Goal: Task Accomplishment & Management: Complete application form

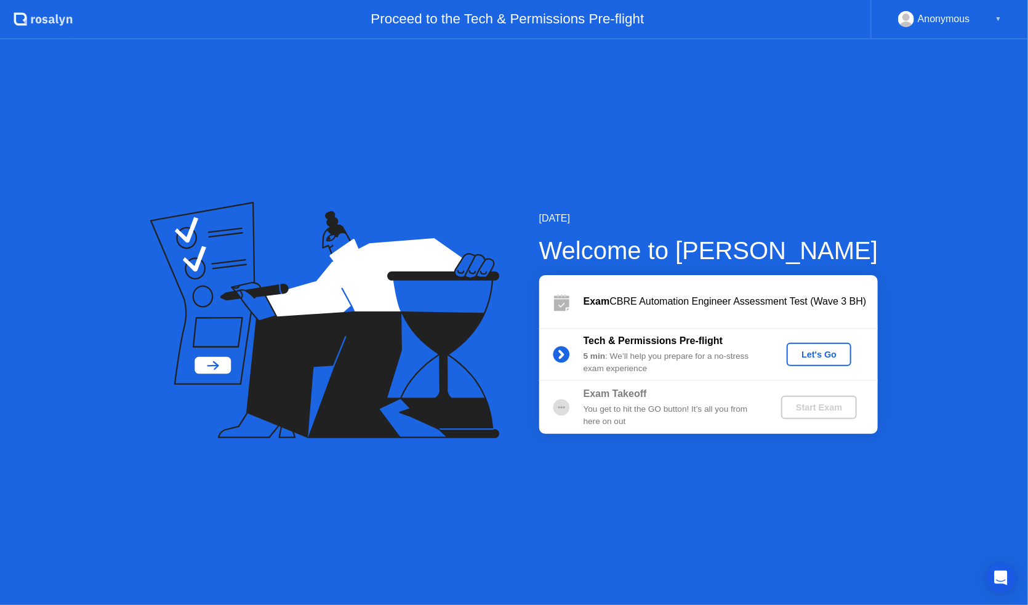
click at [817, 360] on div "Let's Go" at bounding box center [819, 355] width 55 height 10
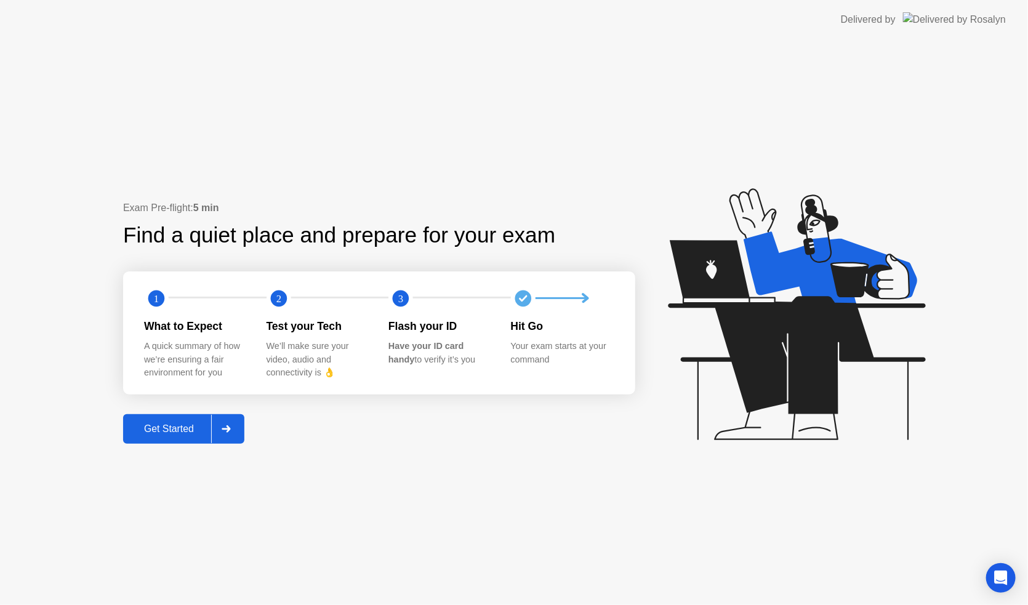
click at [170, 424] on div "Get Started" at bounding box center [169, 429] width 84 height 11
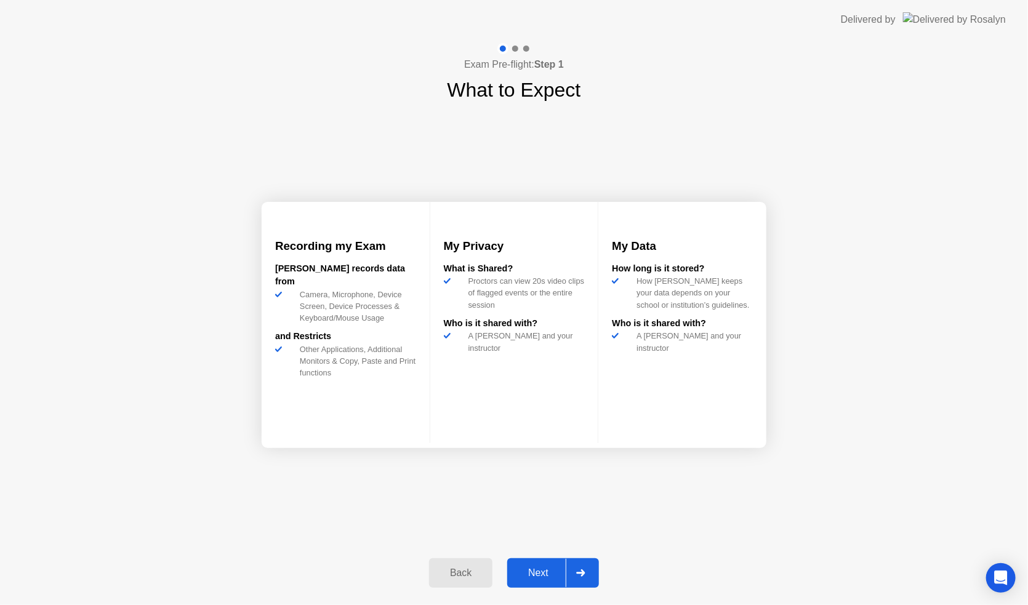
click at [550, 570] on div "Next" at bounding box center [538, 573] width 55 height 11
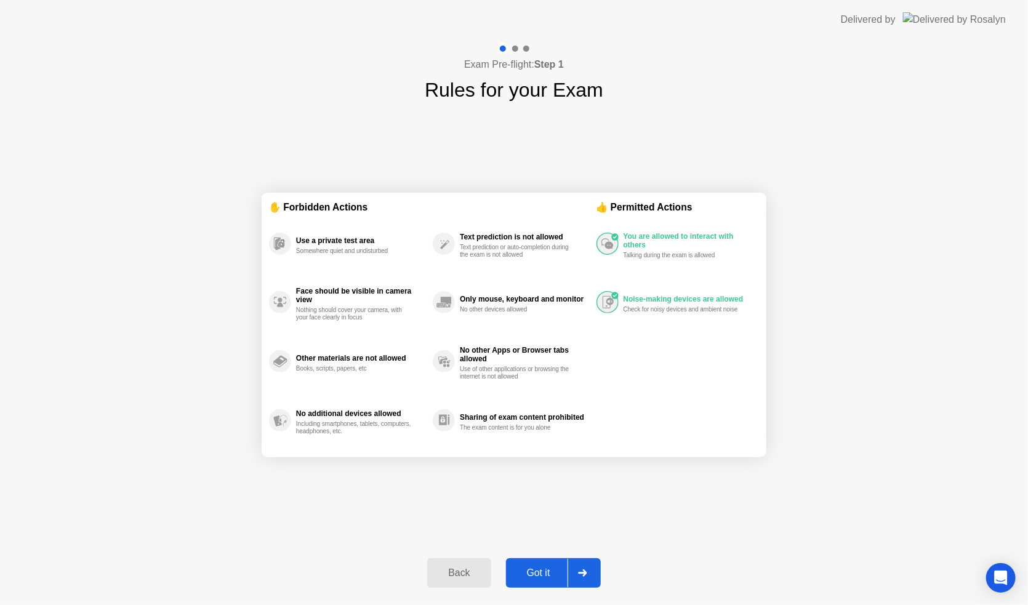
click at [550, 570] on div "Got it" at bounding box center [539, 573] width 58 height 11
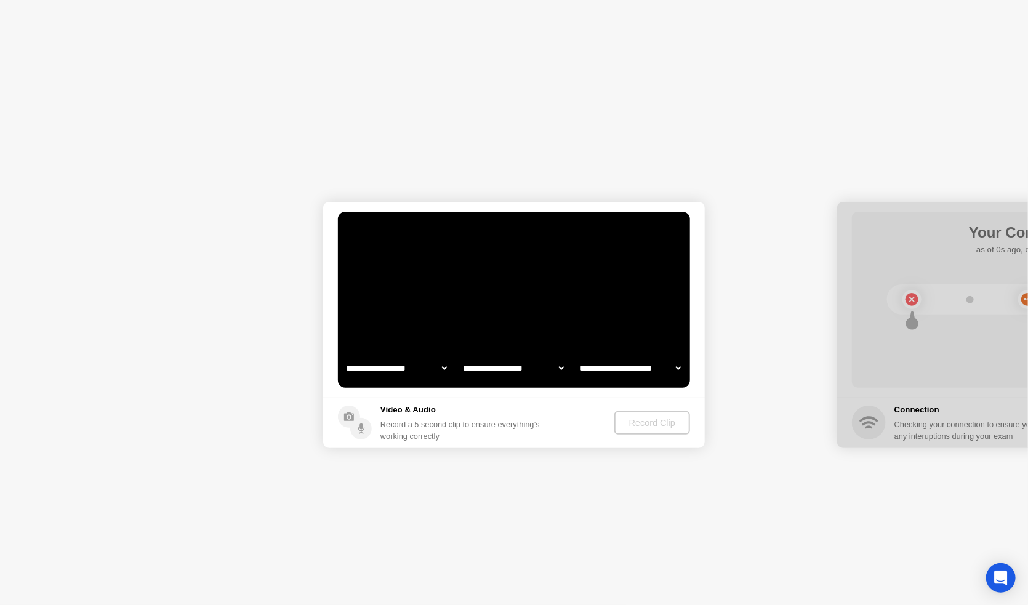
select select "**********"
select select "*******"
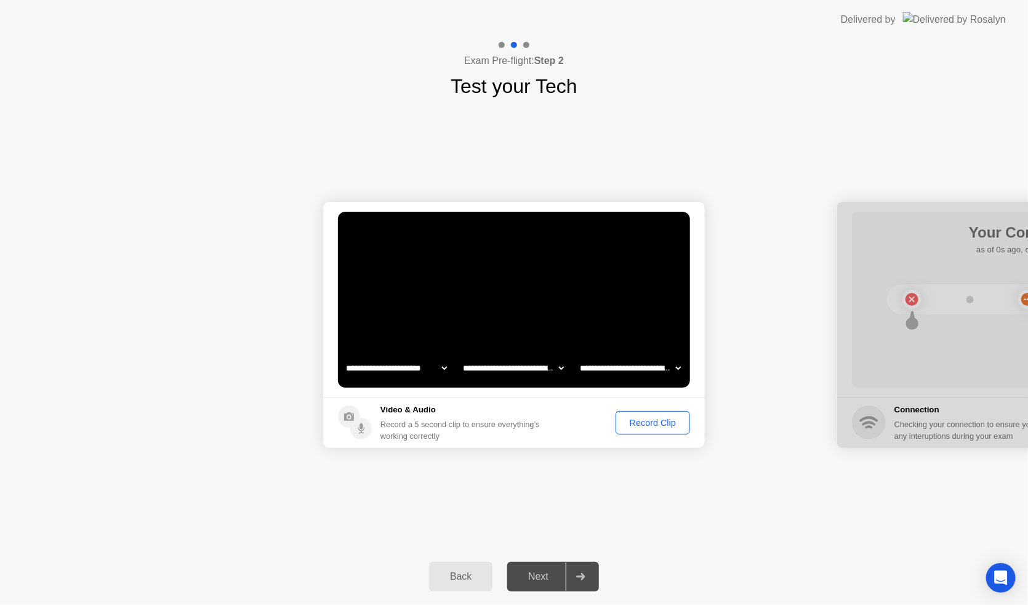
click at [638, 423] on div "Record Clip" at bounding box center [653, 423] width 66 height 10
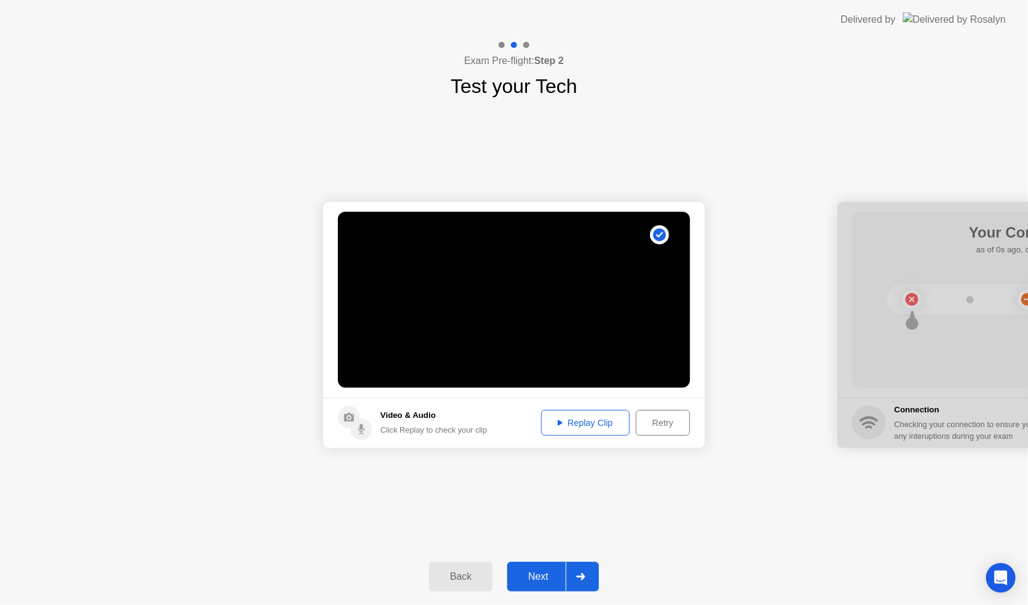
click at [599, 422] on div "Replay Clip" at bounding box center [586, 423] width 80 height 10
click at [542, 574] on div "Next" at bounding box center [538, 576] width 55 height 11
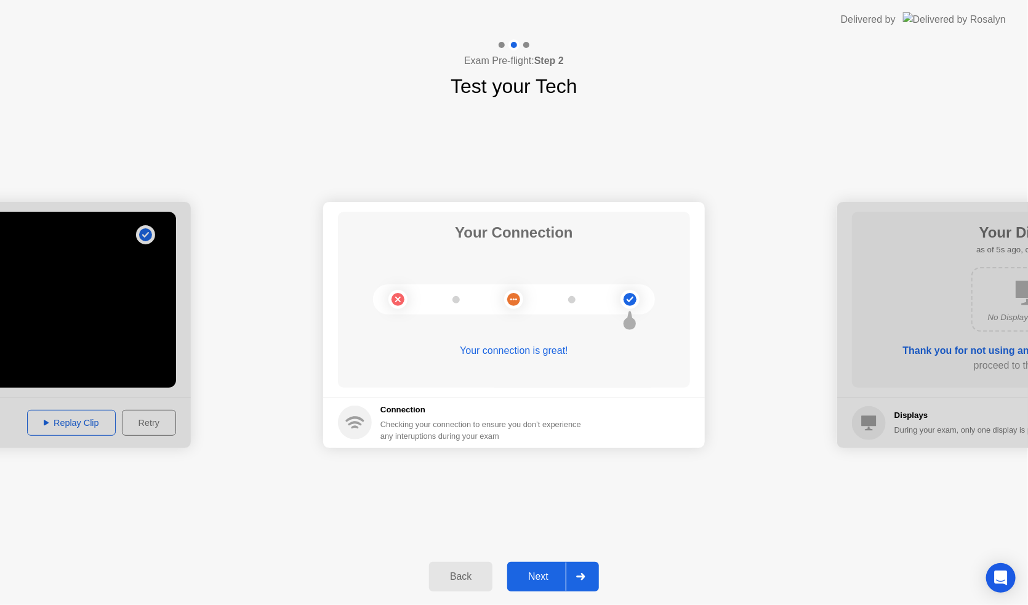
click at [542, 574] on div "Next" at bounding box center [538, 576] width 55 height 11
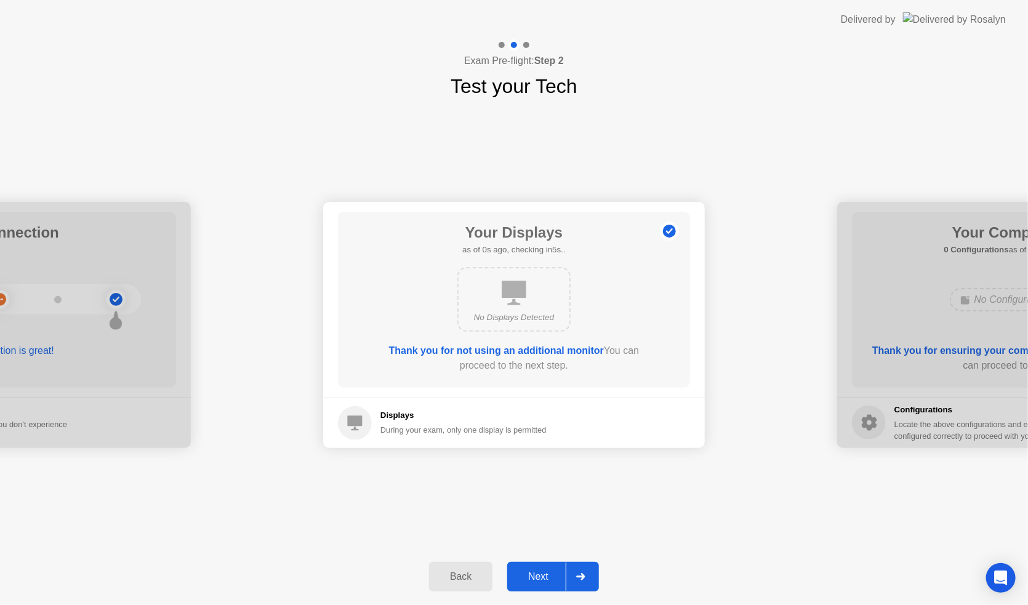
click at [542, 574] on div "Next" at bounding box center [538, 576] width 55 height 11
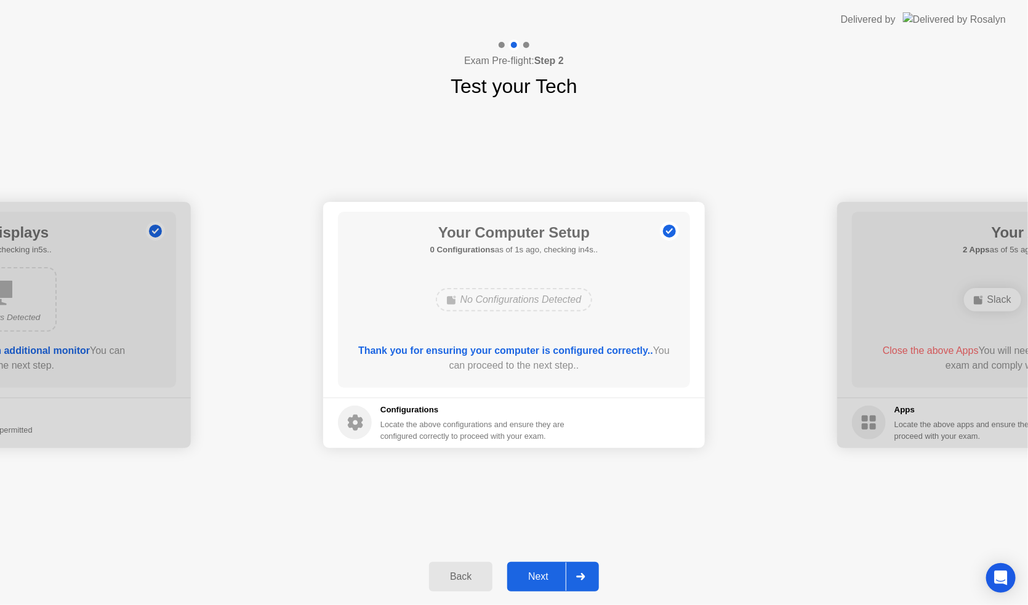
click at [542, 574] on div "Next" at bounding box center [538, 576] width 55 height 11
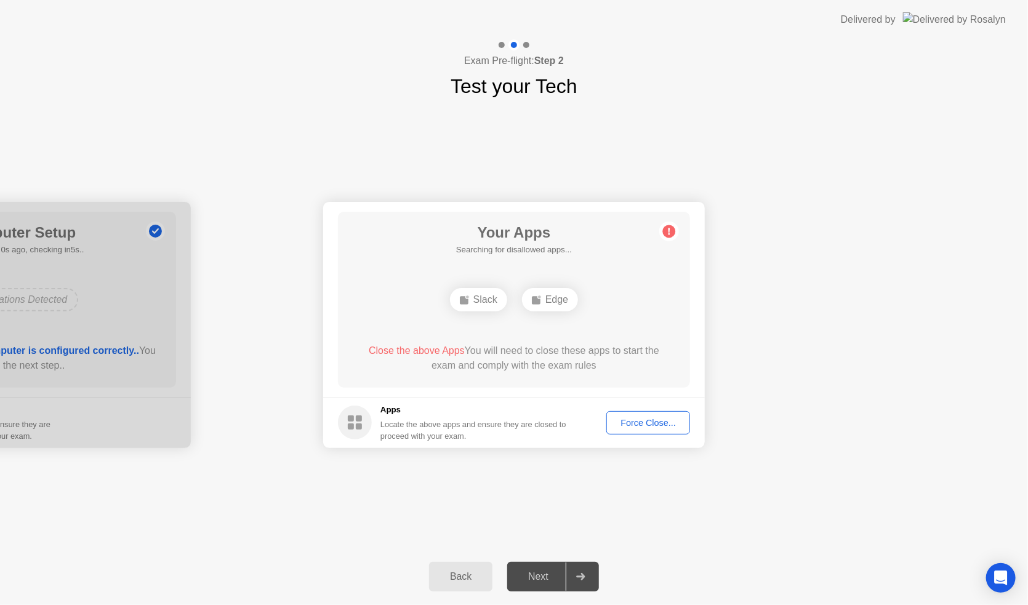
click at [648, 419] on div "Force Close..." at bounding box center [648, 423] width 75 height 10
click at [644, 430] on button "Force Close..." at bounding box center [649, 422] width 84 height 23
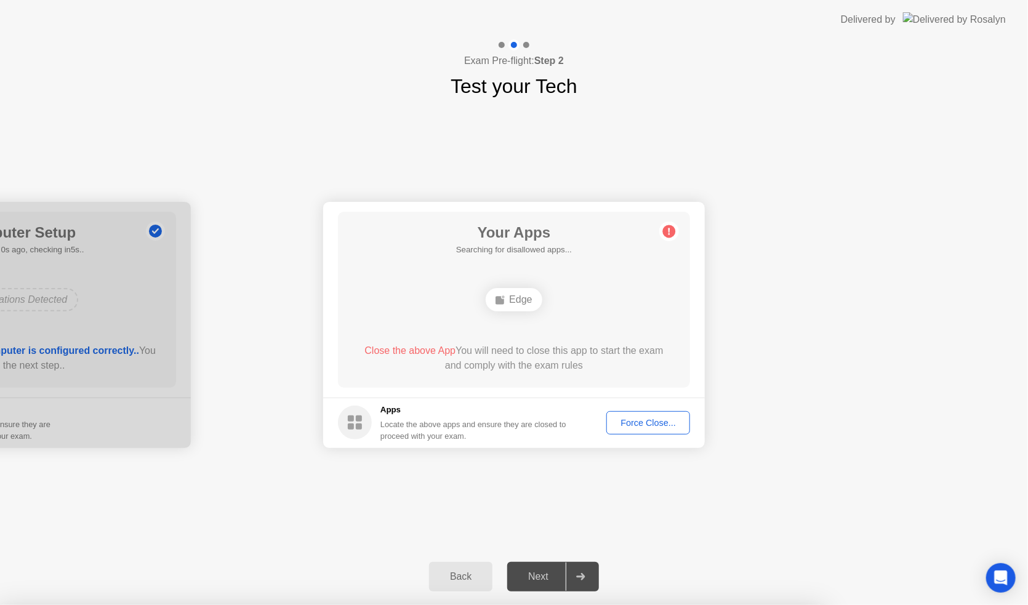
click at [653, 368] on div "Close the above App You will need to close this app to start the exam and compl…" at bounding box center [514, 359] width 317 height 30
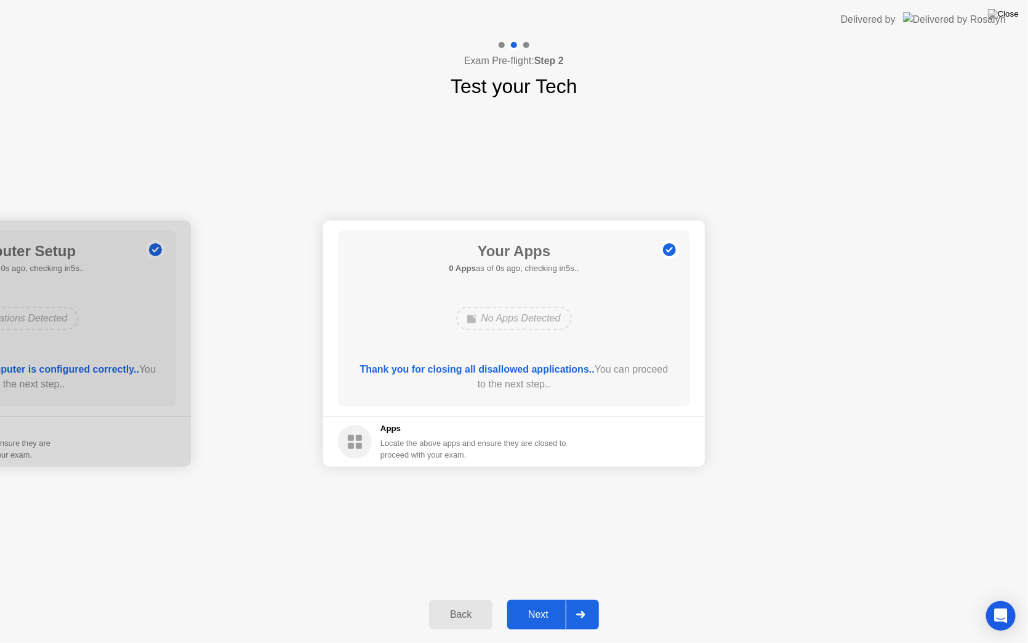
click at [646, 430] on footer "Apps Locate the above apps and ensure they are closed to proceed with your exam." at bounding box center [514, 441] width 382 height 50
click at [541, 605] on div "Next" at bounding box center [538, 614] width 55 height 11
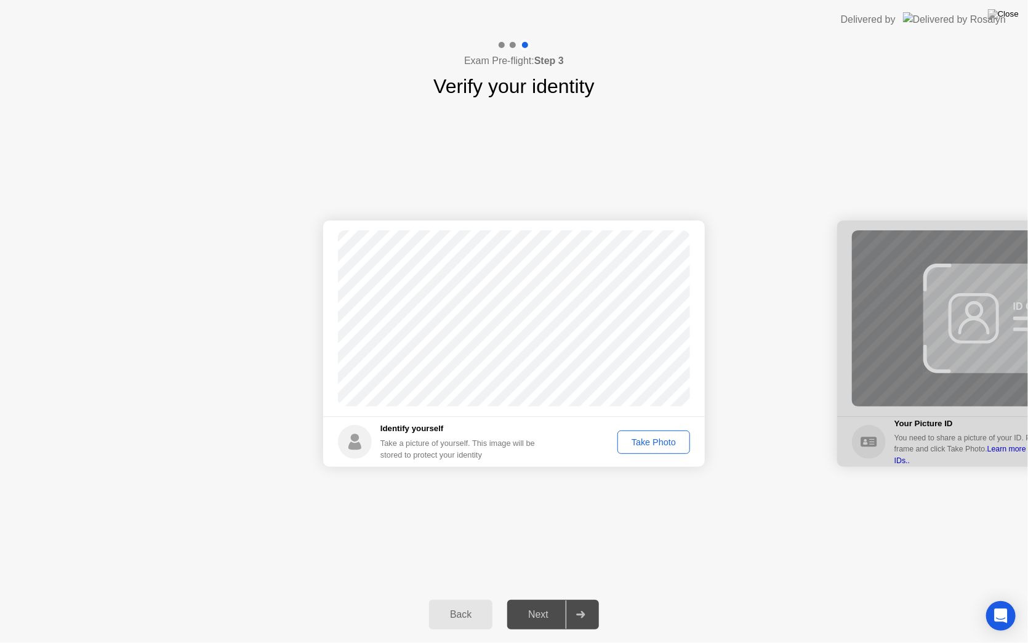
click at [656, 441] on div "Take Photo" at bounding box center [654, 442] width 64 height 10
click at [540, 605] on div "Next" at bounding box center [538, 614] width 55 height 11
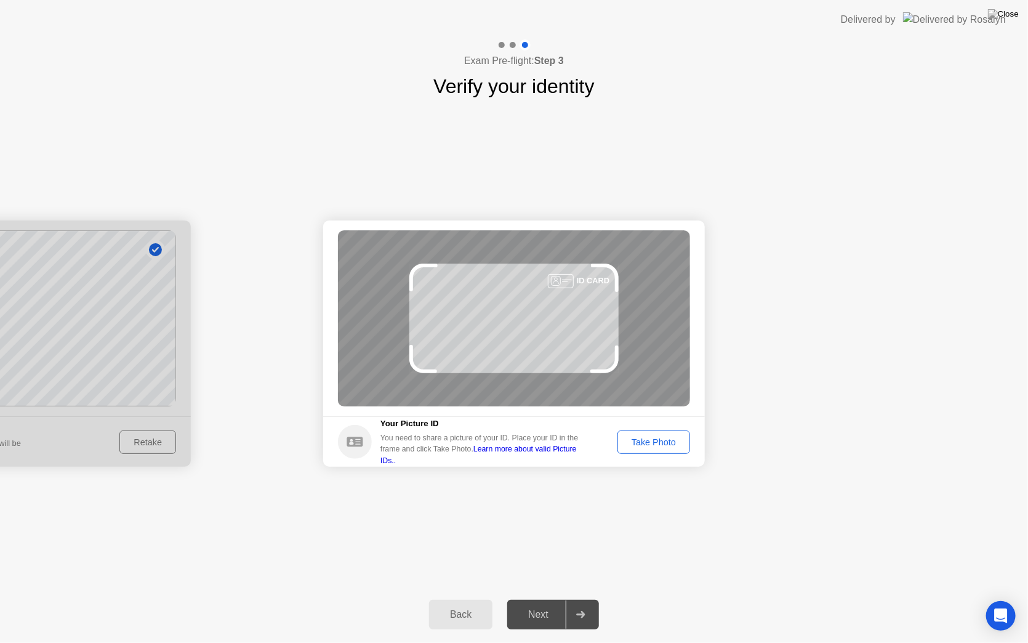
click at [644, 442] on div "Take Photo" at bounding box center [654, 442] width 64 height 10
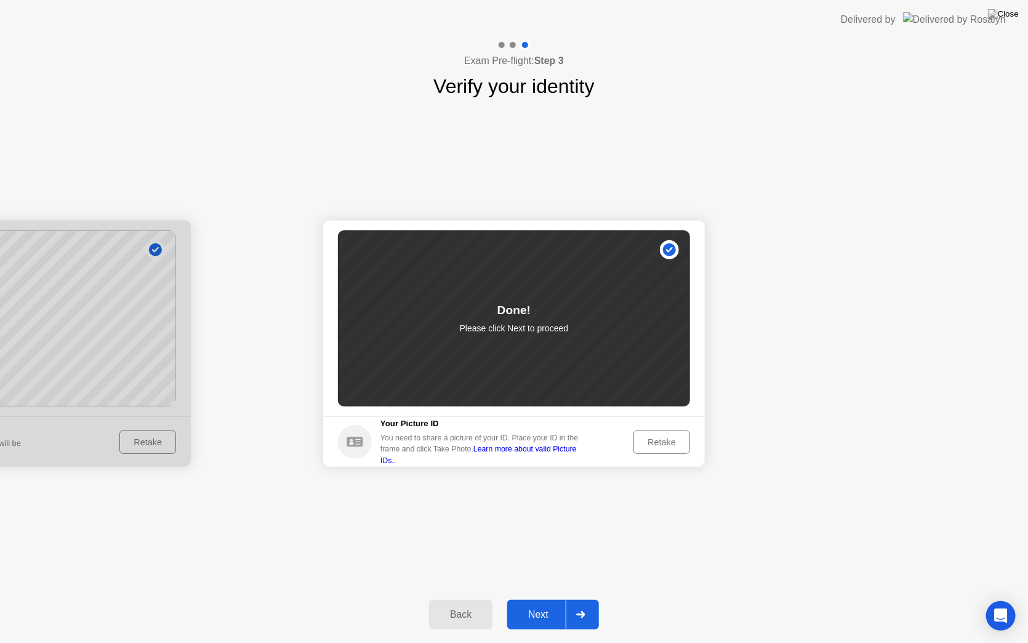
click at [546, 605] on div "Next" at bounding box center [538, 614] width 55 height 11
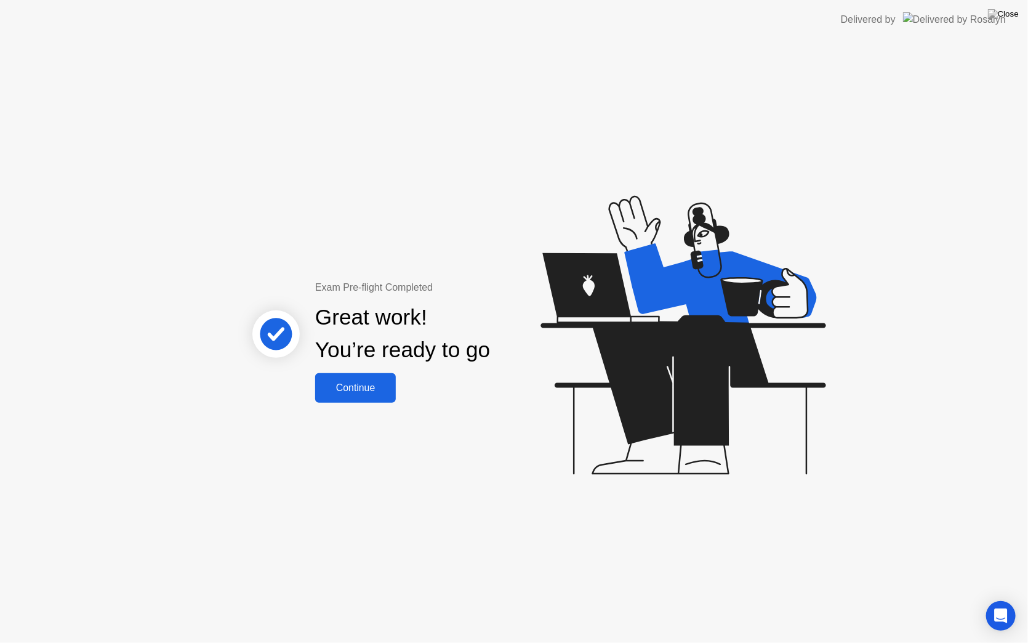
click at [353, 389] on div "Continue" at bounding box center [355, 387] width 73 height 11
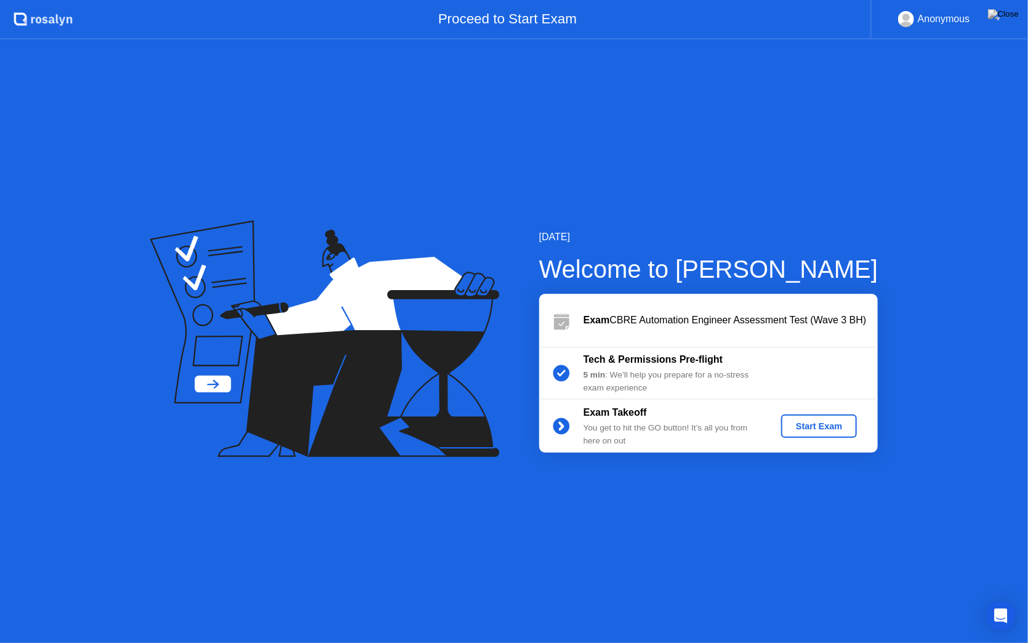
click at [821, 427] on div "Start Exam" at bounding box center [819, 426] width 66 height 10
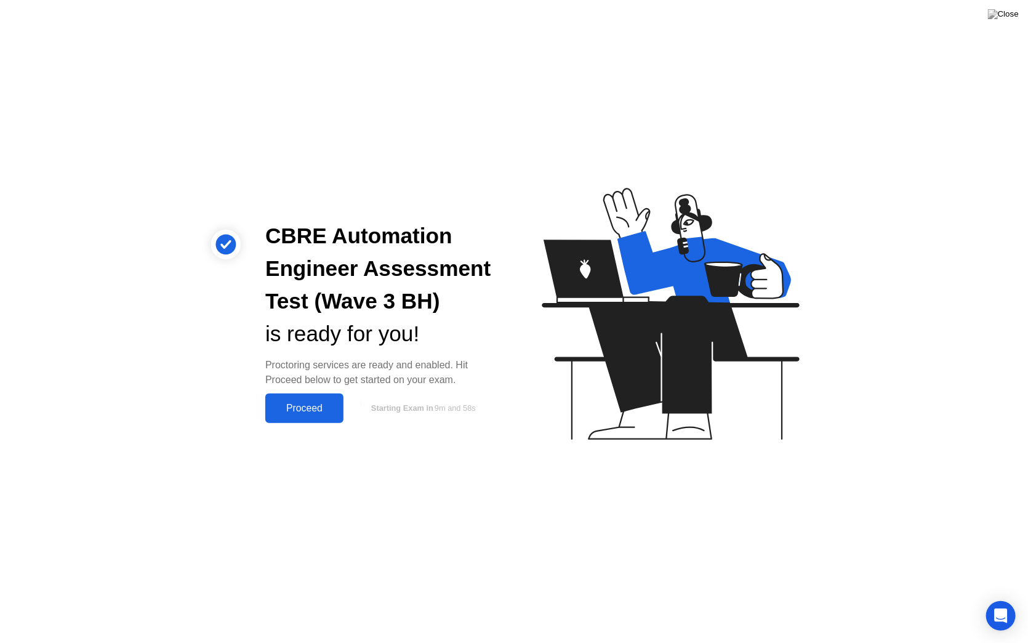
click at [287, 408] on div "Proceed" at bounding box center [304, 408] width 71 height 11
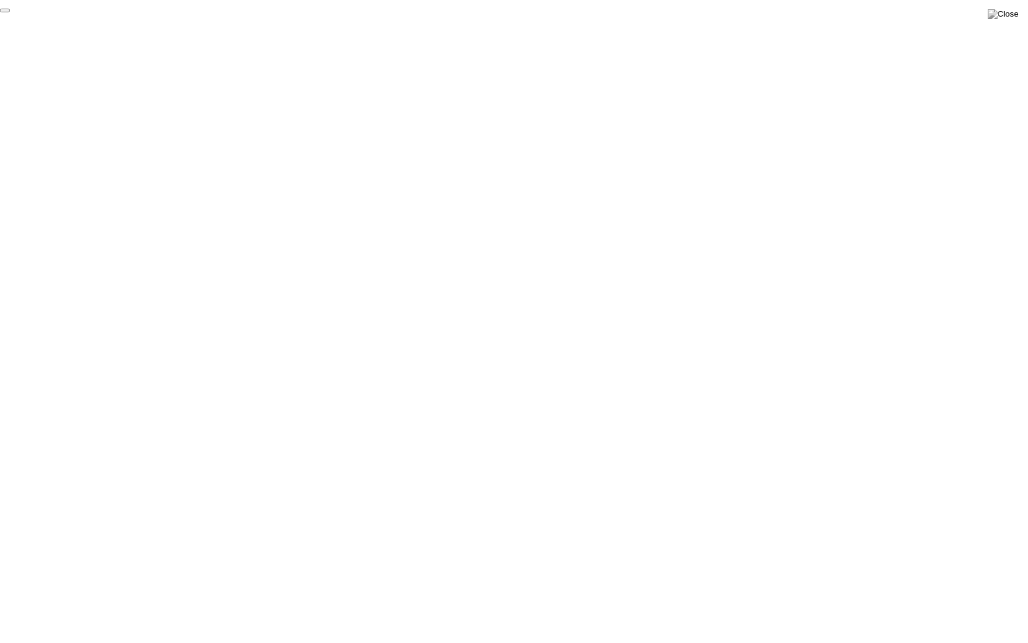
click div "End Proctoring Session"
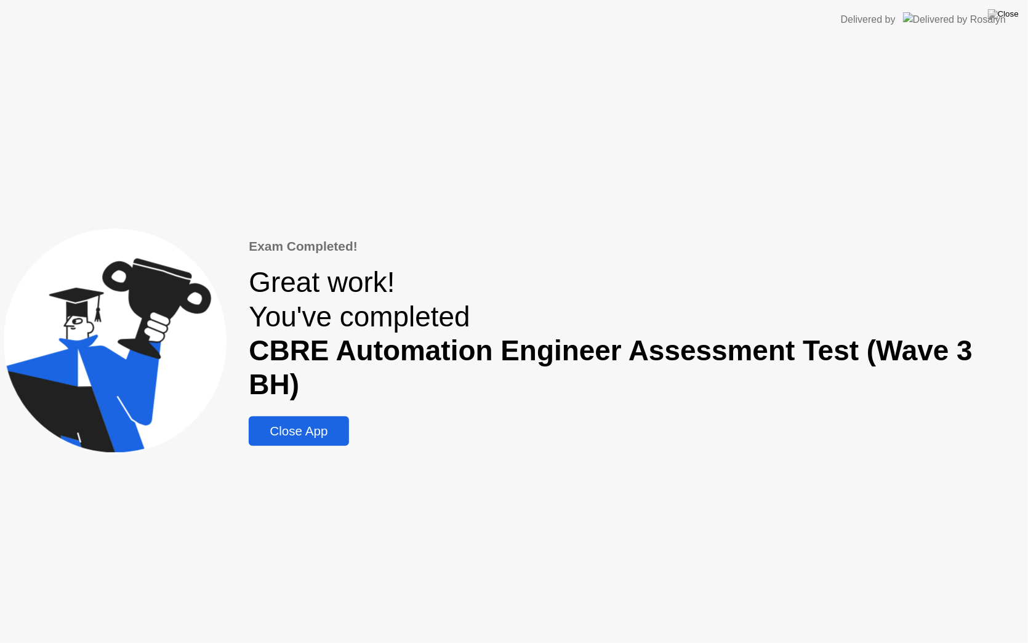
click at [318, 424] on div "Close App" at bounding box center [298, 431] width 92 height 15
